Goal: Check status: Check status

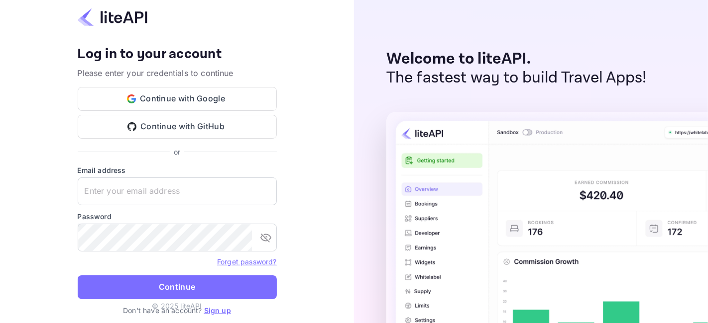
type input "[EMAIL_ADDRESS][DOMAIN_NAME]"
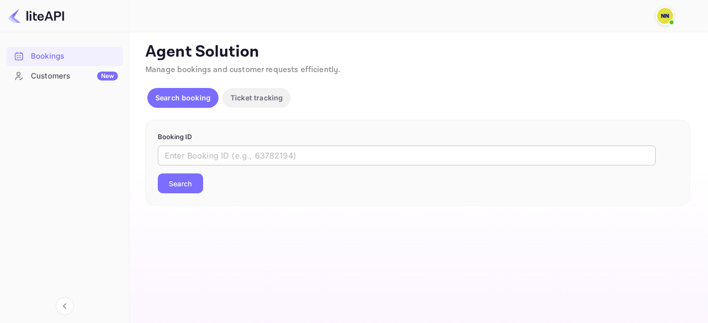
click at [209, 164] on input "text" at bounding box center [407, 156] width 498 height 20
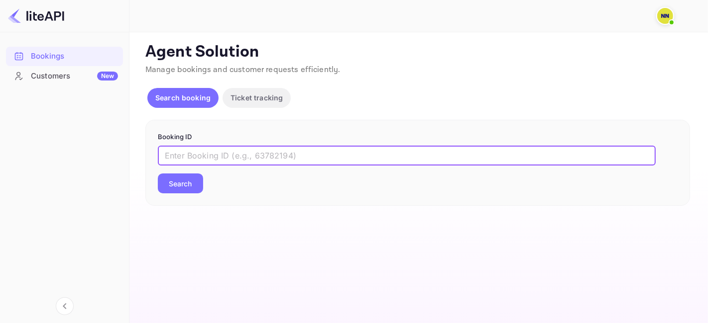
click at [209, 164] on input "text" at bounding box center [407, 156] width 498 height 20
paste input "9056488"
type input "9056488"
click at [178, 186] on button "Search" at bounding box center [180, 184] width 45 height 20
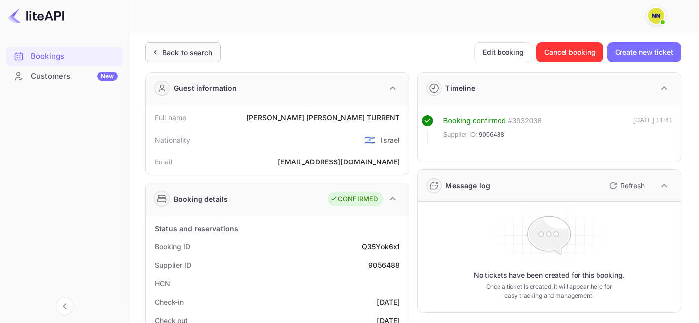
click at [155, 57] on div "Back to search" at bounding box center [183, 52] width 76 height 20
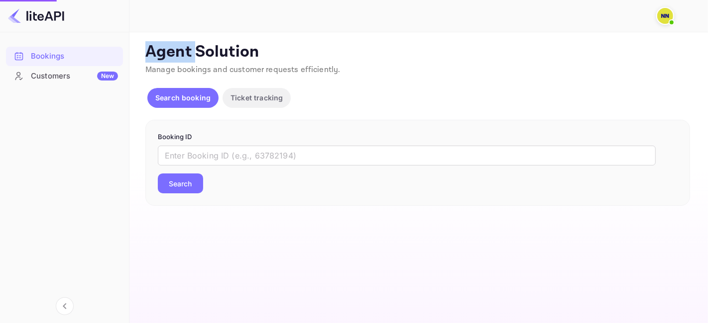
click at [155, 57] on p "Agent Solution" at bounding box center [417, 52] width 544 height 20
click at [217, 143] on form "Booking ID ​ Search" at bounding box center [417, 163] width 519 height 62
click at [216, 146] on input "text" at bounding box center [407, 156] width 498 height 20
click at [216, 159] on input "text" at bounding box center [407, 156] width 498 height 20
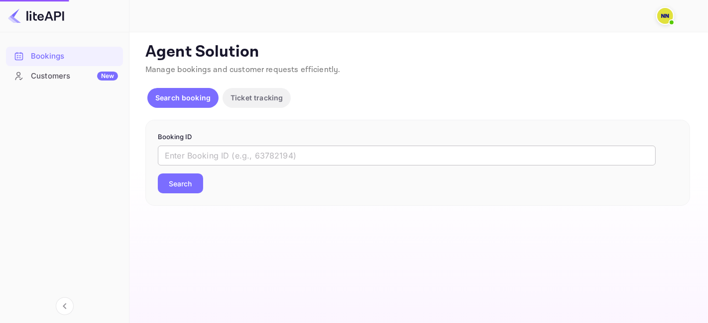
click at [216, 159] on input "text" at bounding box center [407, 156] width 498 height 20
paste input "8985089"
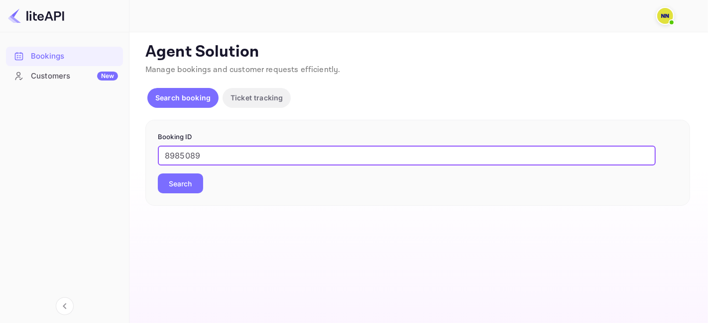
type input "8985089"
click at [181, 181] on button "Search" at bounding box center [180, 184] width 45 height 20
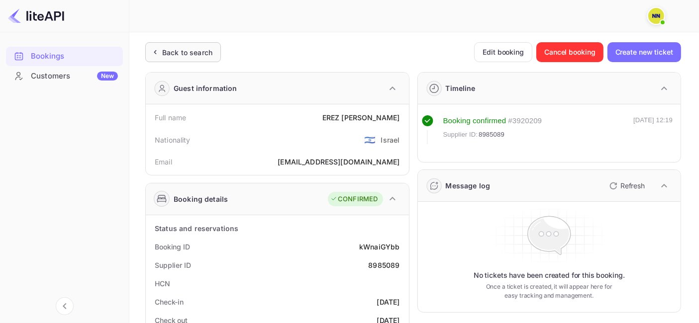
click at [179, 49] on div "Back to search" at bounding box center [187, 52] width 50 height 10
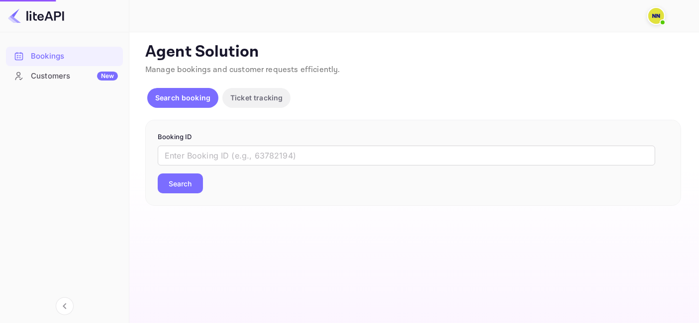
click at [179, 49] on p "Agent Solution" at bounding box center [413, 52] width 536 height 20
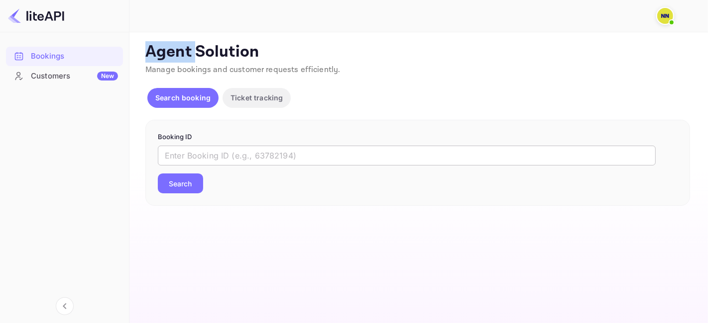
click at [196, 158] on input "text" at bounding box center [407, 156] width 498 height 20
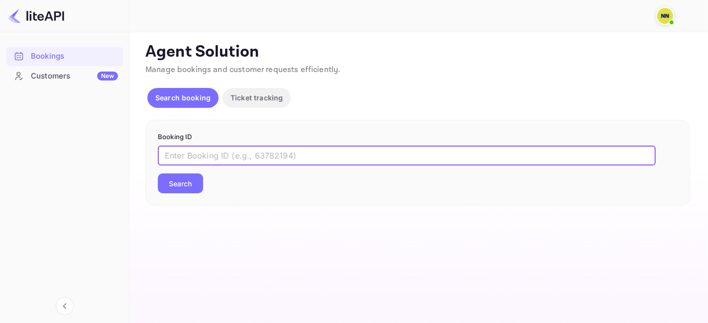
click at [196, 158] on input "text" at bounding box center [407, 156] width 498 height 20
paste input "8984949"
type input "8984949"
click at [185, 183] on button "Search" at bounding box center [180, 184] width 45 height 20
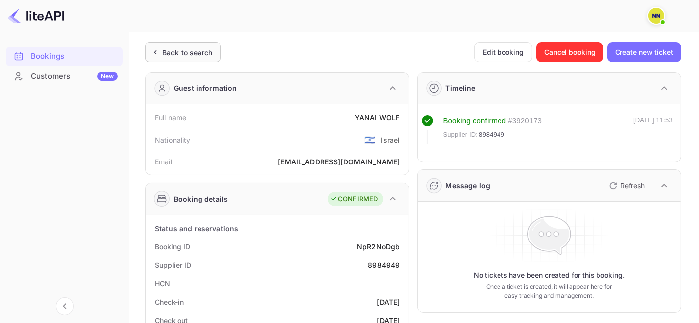
click at [189, 52] on div "Back to search" at bounding box center [187, 52] width 50 height 10
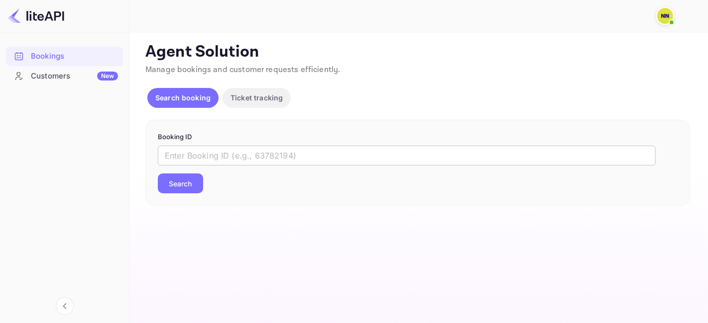
click at [185, 151] on input "text" at bounding box center [407, 156] width 498 height 20
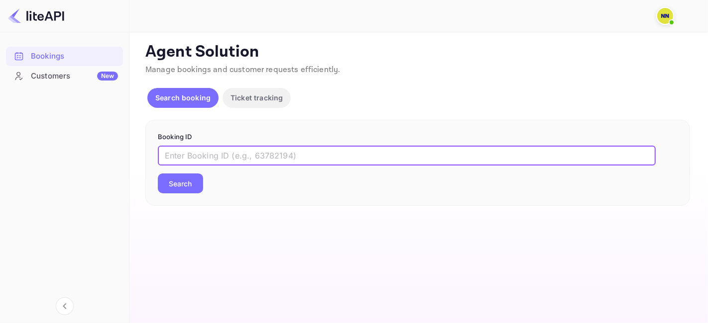
paste input "7973250"
type input "7973250"
click at [187, 174] on button "Search" at bounding box center [180, 184] width 45 height 20
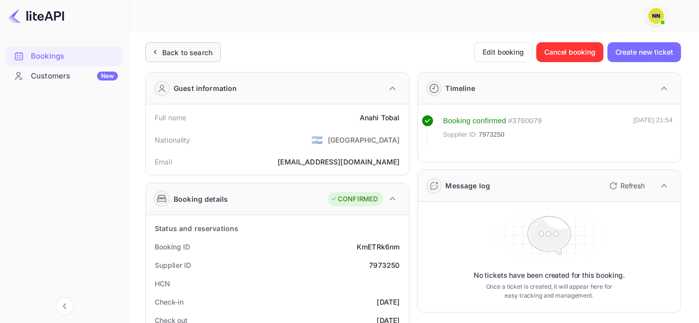
click at [179, 47] on div "Back to search" at bounding box center [187, 52] width 50 height 10
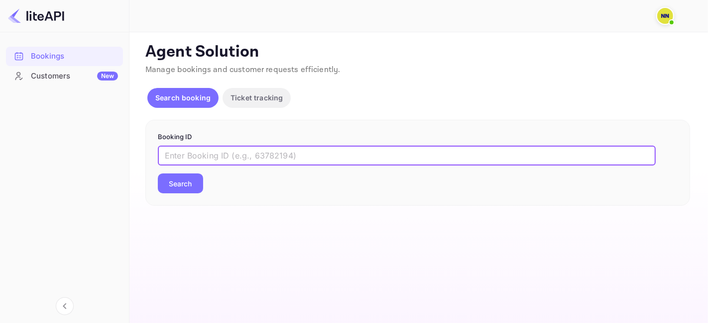
click at [202, 155] on input "text" at bounding box center [407, 156] width 498 height 20
paste input "8849426"
type input "8849426"
click at [189, 181] on button "Search" at bounding box center [180, 184] width 45 height 20
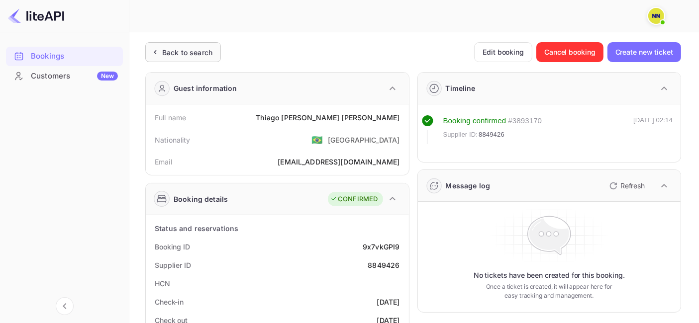
click at [165, 45] on div "Back to search" at bounding box center [183, 52] width 76 height 20
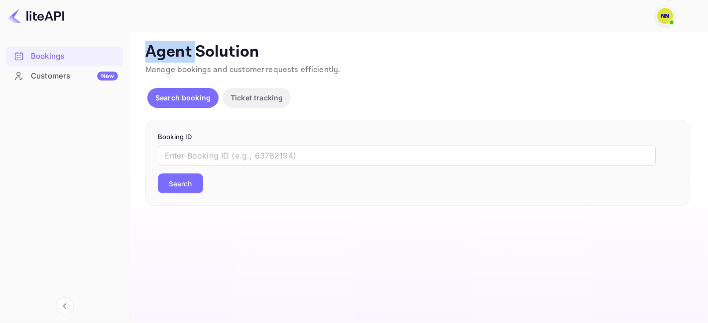
click at [230, 142] on form "Booking ID ​ Search" at bounding box center [417, 163] width 519 height 62
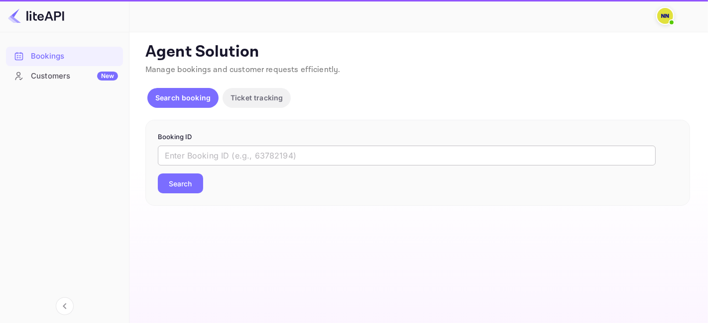
click at [230, 153] on input "text" at bounding box center [407, 156] width 498 height 20
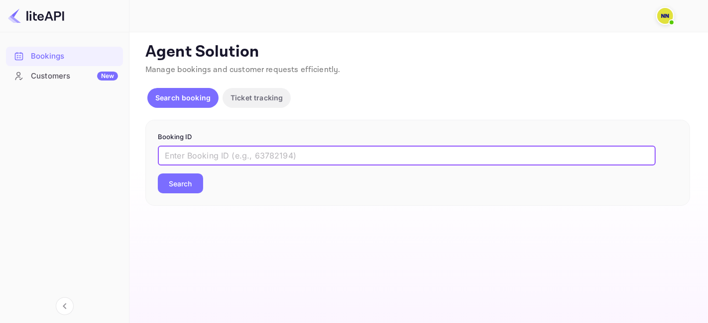
paste input "9134754"
type input "9134754"
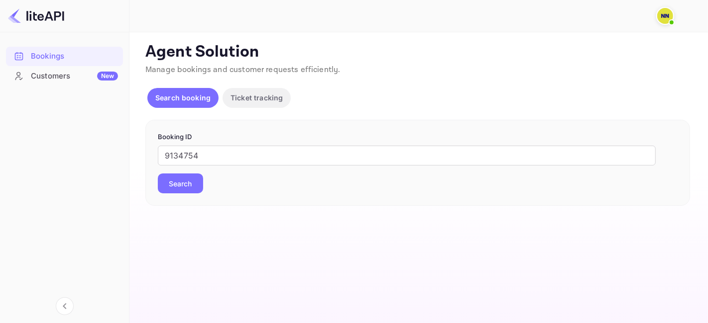
click at [183, 183] on button "Search" at bounding box center [180, 184] width 45 height 20
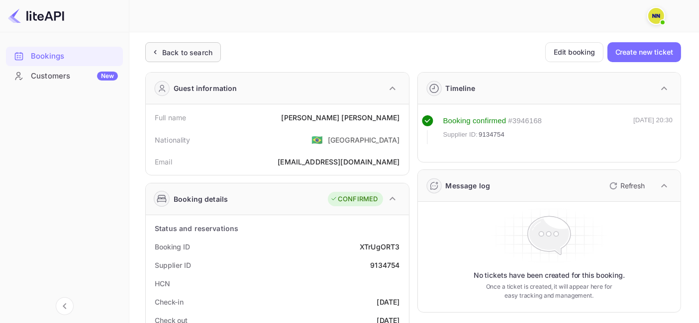
click at [182, 54] on div "Back to search" at bounding box center [187, 52] width 50 height 10
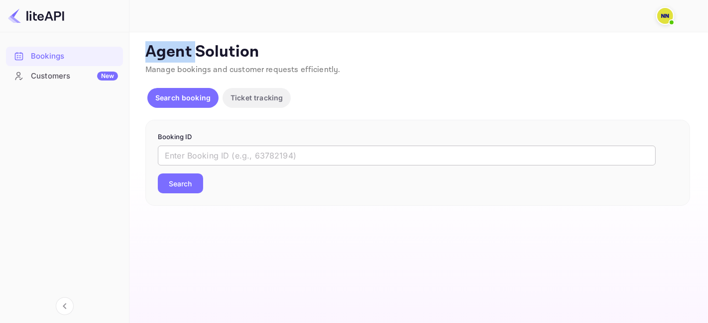
click at [180, 150] on input "text" at bounding box center [407, 156] width 498 height 20
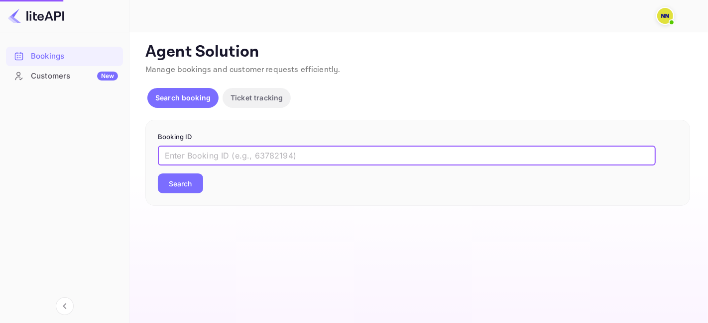
click at [180, 150] on input "text" at bounding box center [407, 156] width 498 height 20
paste input "9249439"
type input "9249439"
click at [197, 184] on button "Search" at bounding box center [180, 184] width 45 height 20
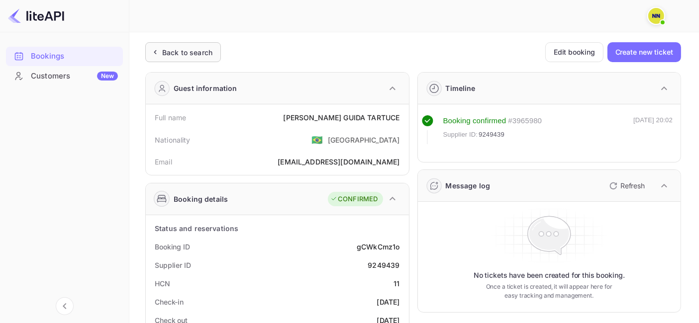
click at [181, 57] on div "Back to search" at bounding box center [187, 52] width 50 height 10
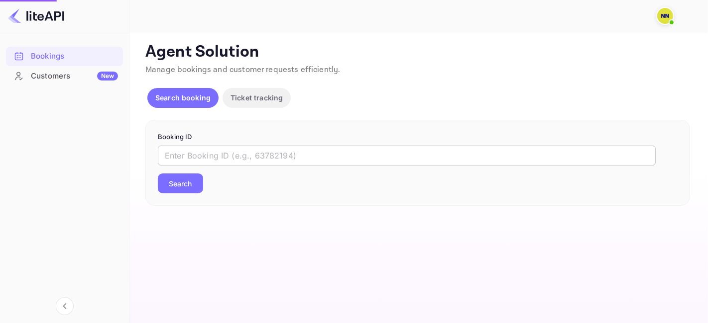
click at [192, 153] on input "text" at bounding box center [407, 156] width 498 height 20
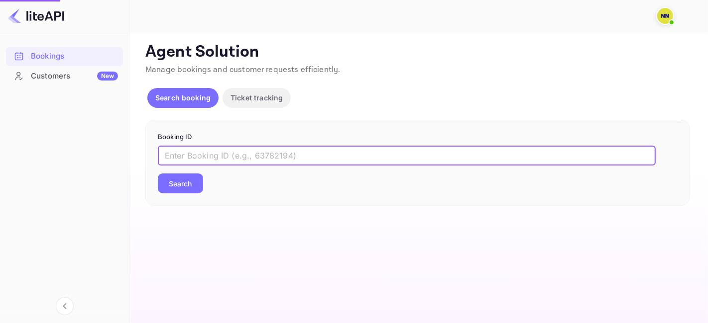
paste input "8453078"
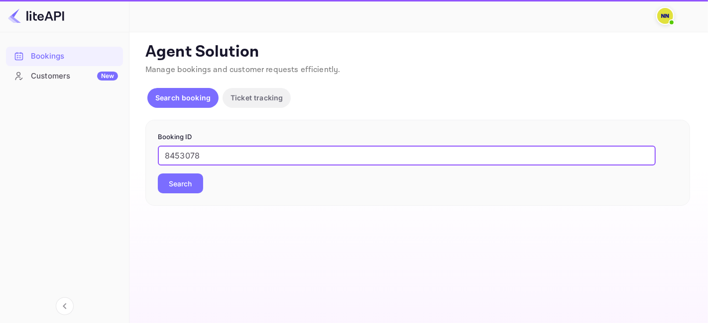
type input "8453078"
click at [194, 178] on button "Search" at bounding box center [180, 184] width 45 height 20
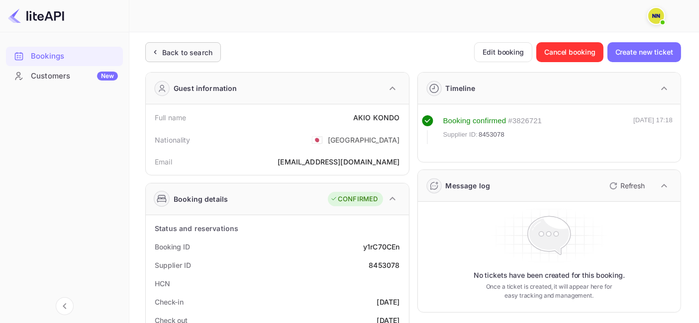
click at [185, 54] on div "Back to search" at bounding box center [187, 52] width 50 height 10
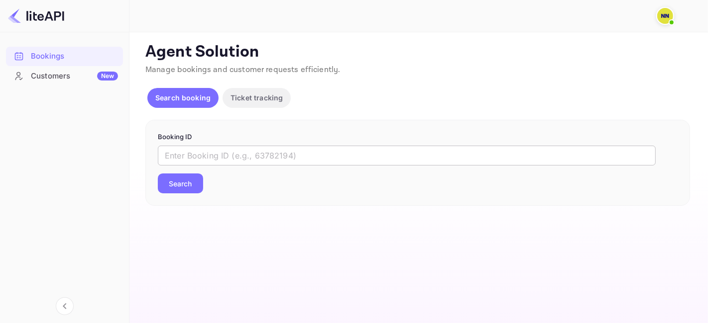
click at [197, 153] on input "text" at bounding box center [407, 156] width 498 height 20
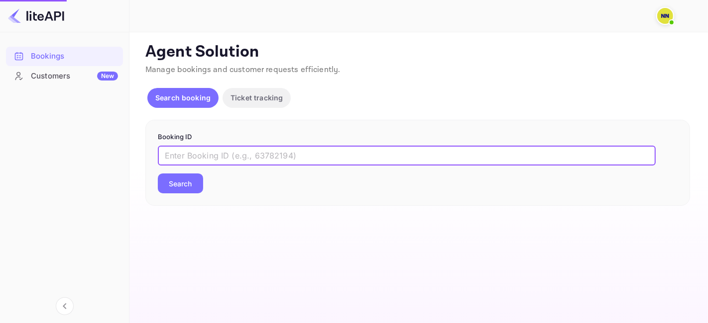
paste input "6683236"
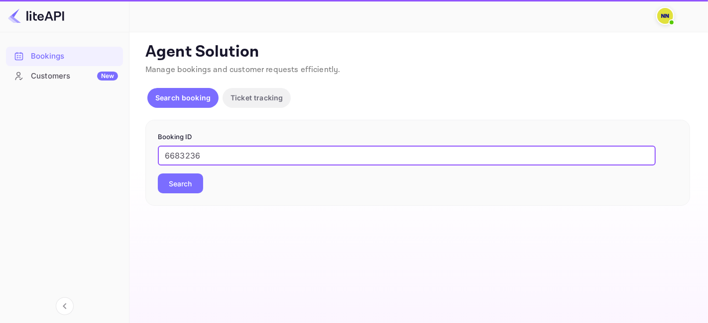
type input "6683236"
click at [187, 182] on button "Search" at bounding box center [180, 184] width 45 height 20
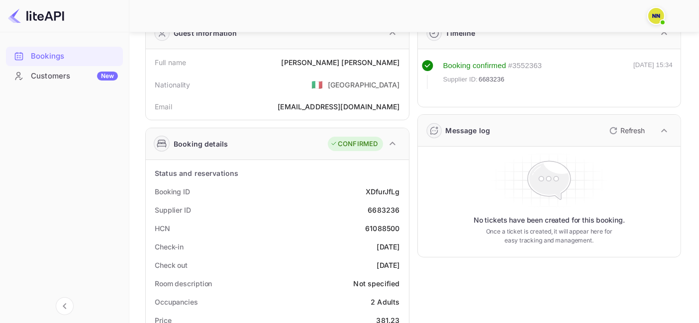
scroll to position [110, 0]
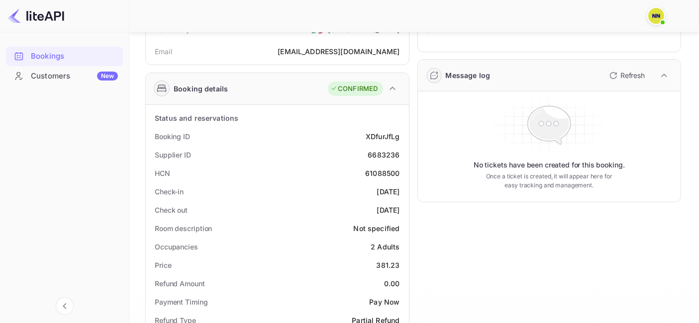
click at [375, 155] on div "6683236" at bounding box center [384, 155] width 32 height 10
click at [381, 171] on div "61088500" at bounding box center [382, 173] width 34 height 10
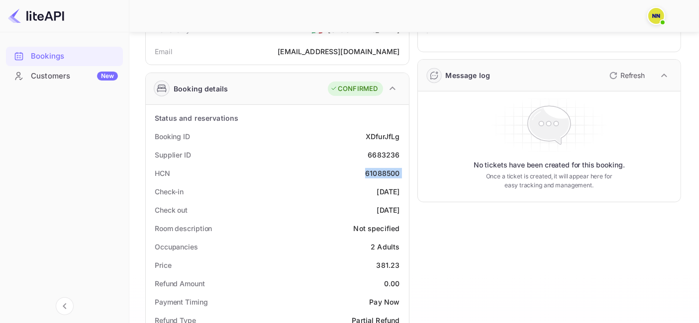
copy div "61088500"
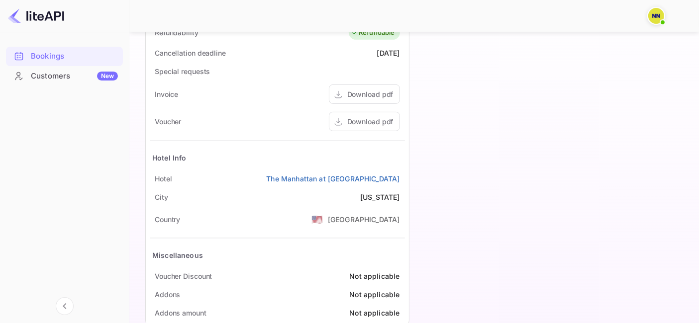
scroll to position [442, 0]
